Goal: Find specific page/section: Find specific page/section

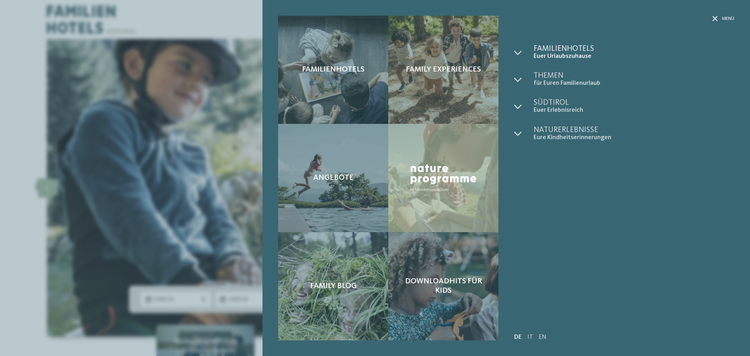
click at [560, 46] on span "Familienhotels" at bounding box center [633, 49] width 201 height 8
click at [516, 50] on icon at bounding box center [518, 53] width 8 height 8
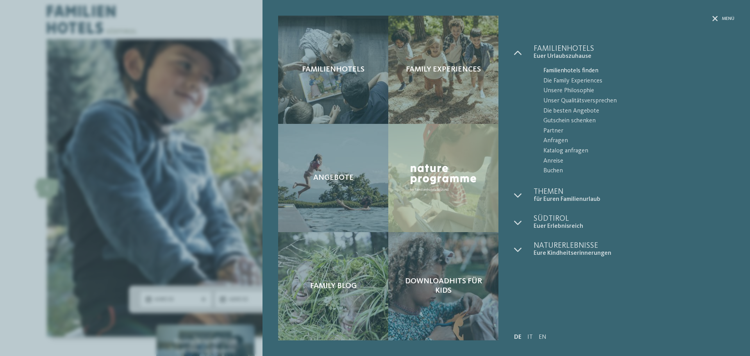
click at [572, 70] on span "Familienhotels finden" at bounding box center [638, 71] width 191 height 10
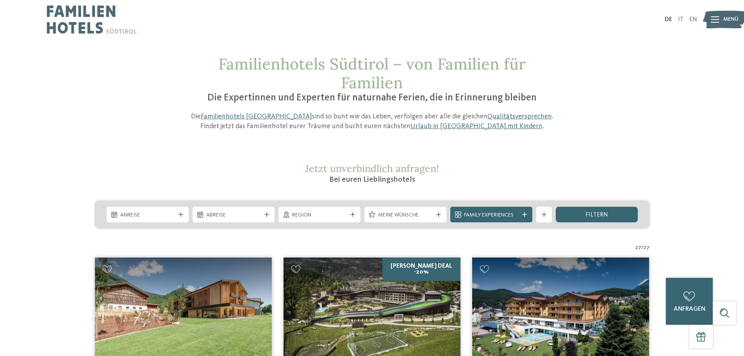
click at [612, 109] on div "Familienhotels Südtirol – von Familien für Familien Die Expertinnen und Experte…" at bounding box center [372, 93] width 531 height 77
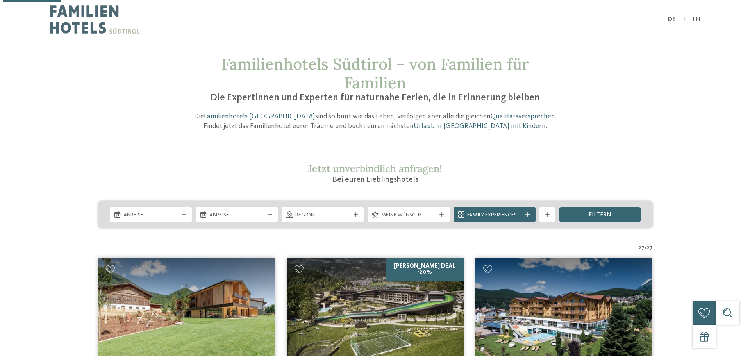
scroll to position [206, 0]
